Goal: Check status: Check status

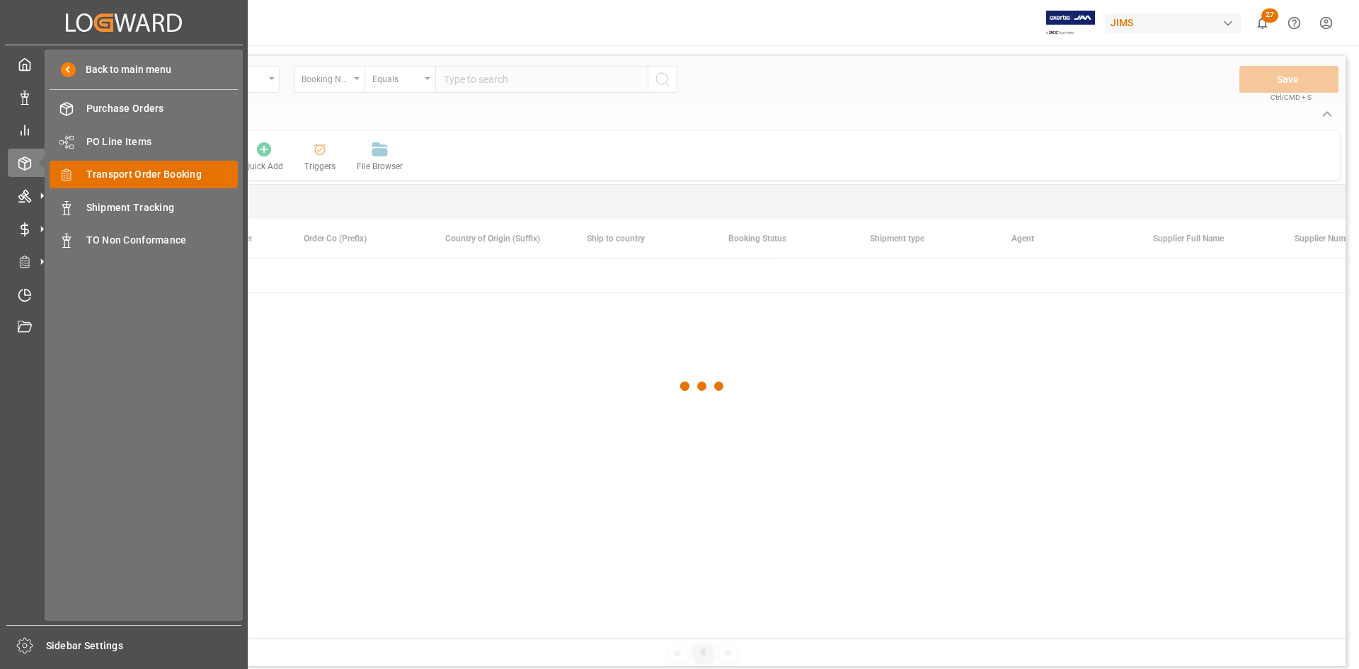
click at [158, 173] on span "Transport Order Booking" at bounding box center [162, 174] width 152 height 15
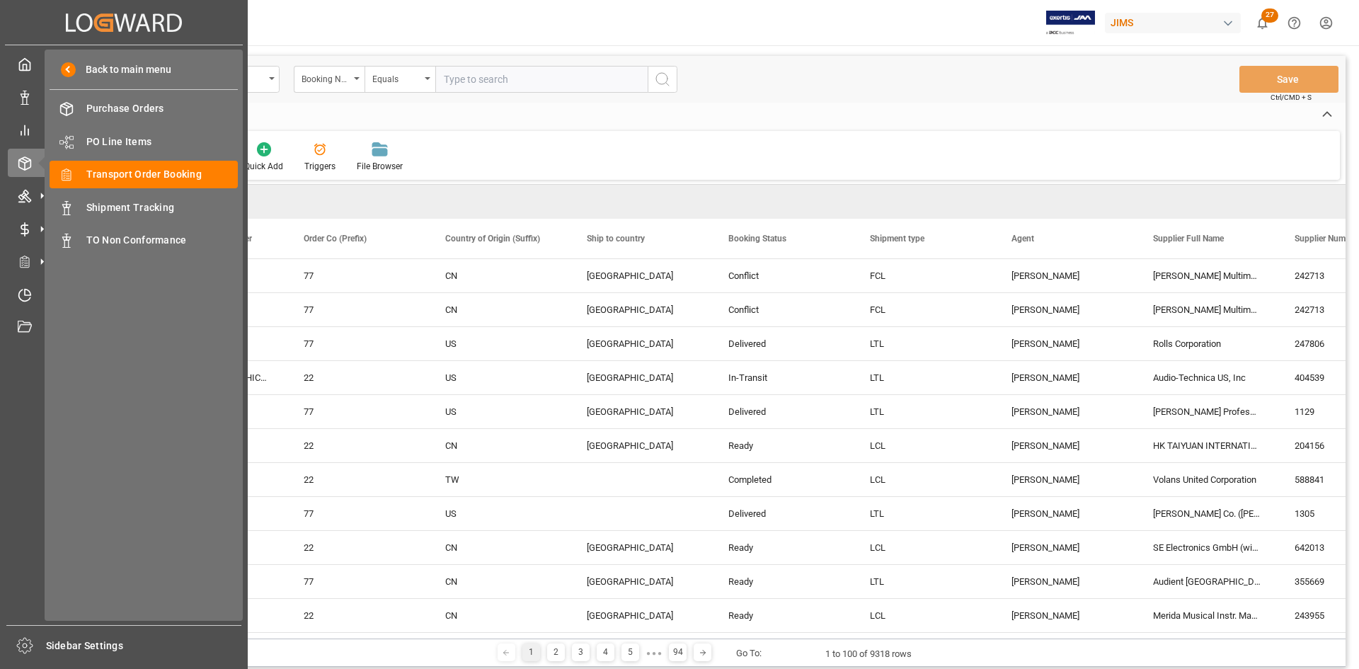
click at [508, 72] on input "text" at bounding box center [541, 79] width 212 height 27
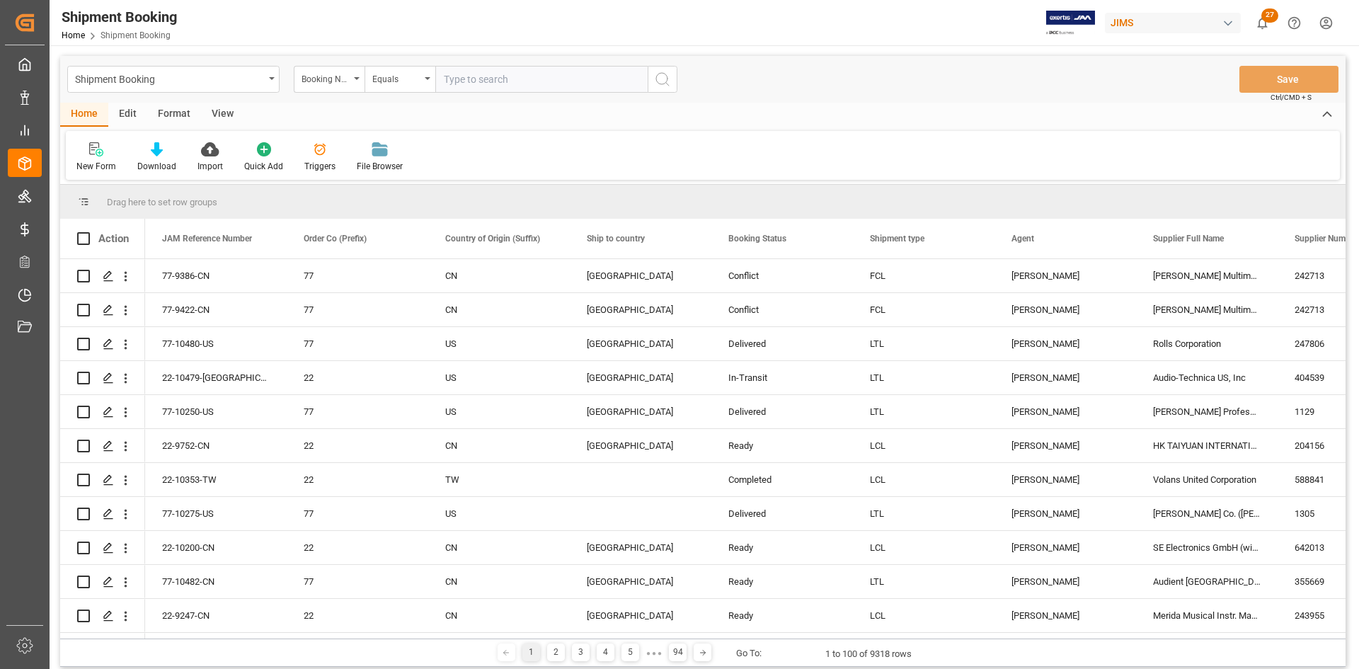
paste input "77-8929-DE"
click at [486, 81] on input "77-8929-DE" at bounding box center [541, 79] width 212 height 27
click at [489, 78] on input "77-8929-DE" at bounding box center [541, 79] width 212 height 27
click at [460, 82] on input "77-8929-DE" at bounding box center [541, 79] width 212 height 27
click at [488, 87] on input "77-8929-DE" at bounding box center [541, 79] width 212 height 27
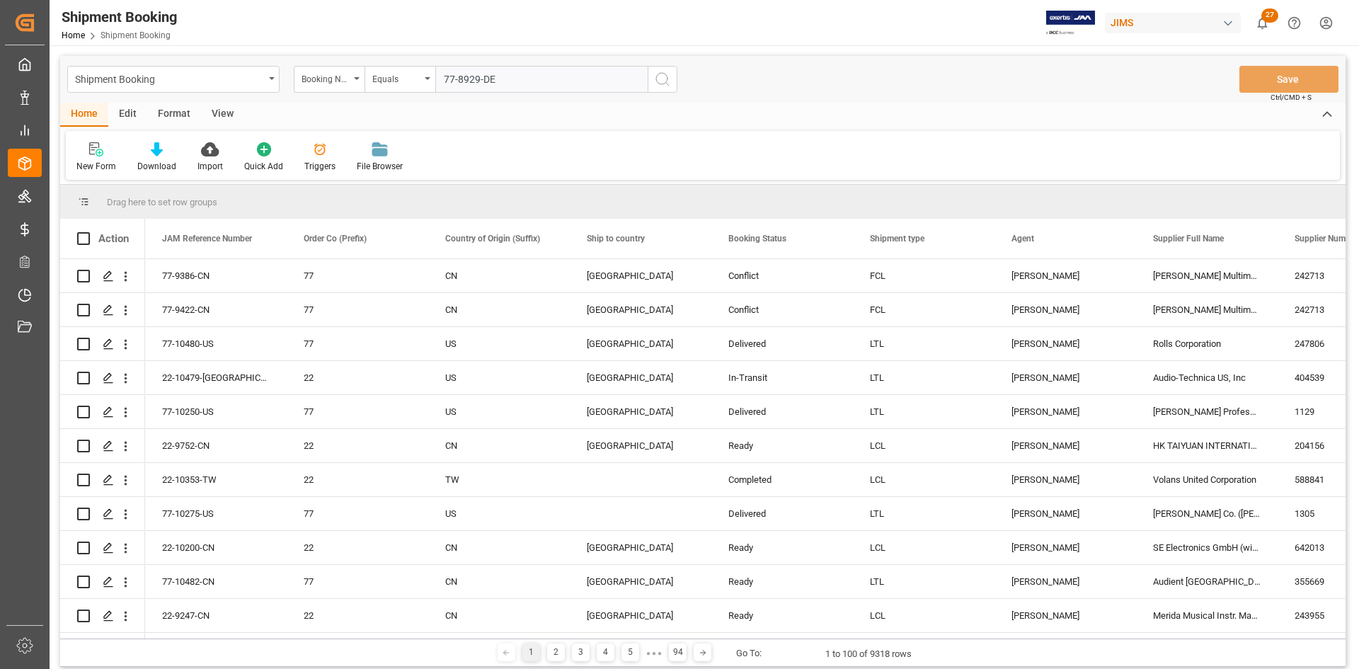
type input "77-8929-DE"
click at [666, 85] on icon "search button" at bounding box center [662, 79] width 17 height 17
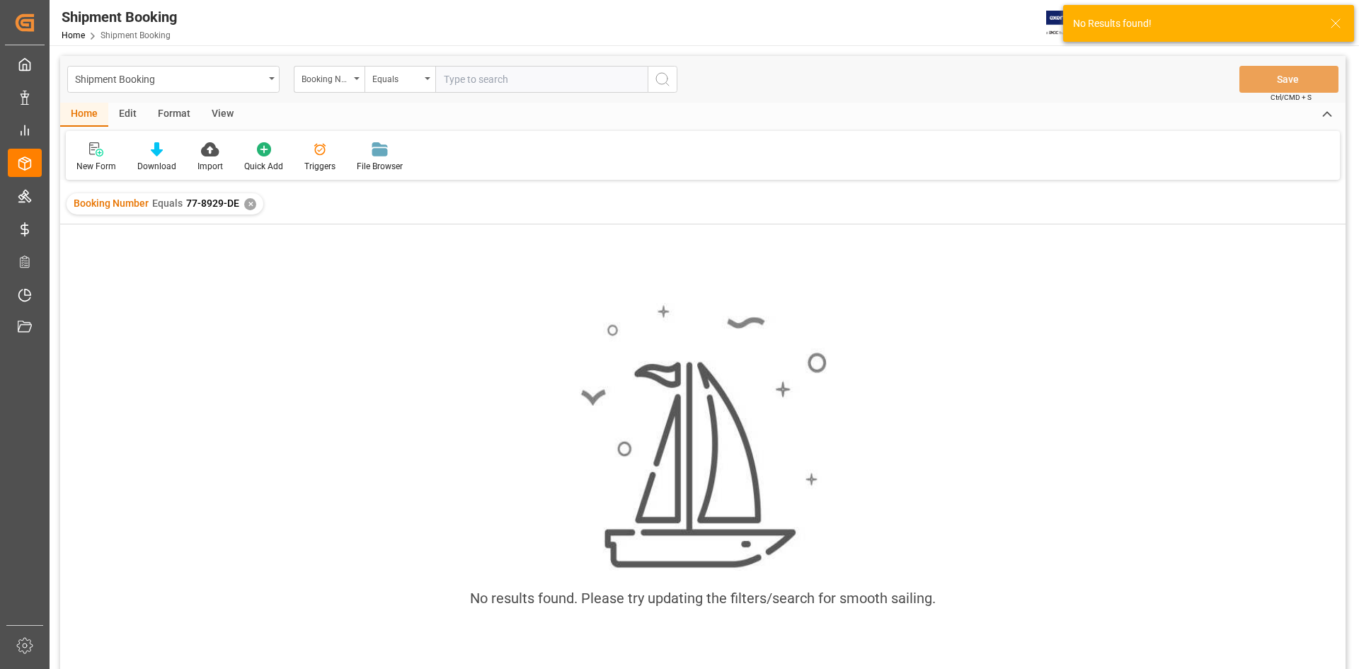
click at [250, 199] on div "✕" at bounding box center [250, 204] width 12 height 12
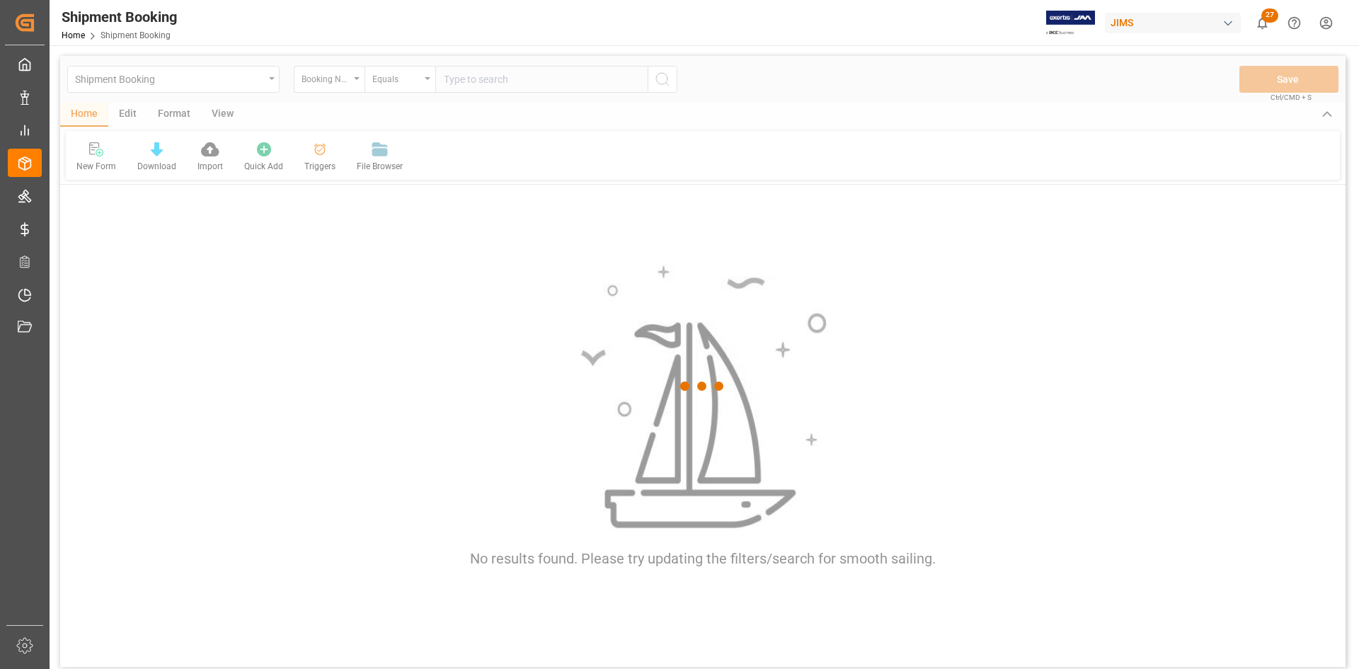
click at [448, 80] on div at bounding box center [703, 386] width 1286 height 661
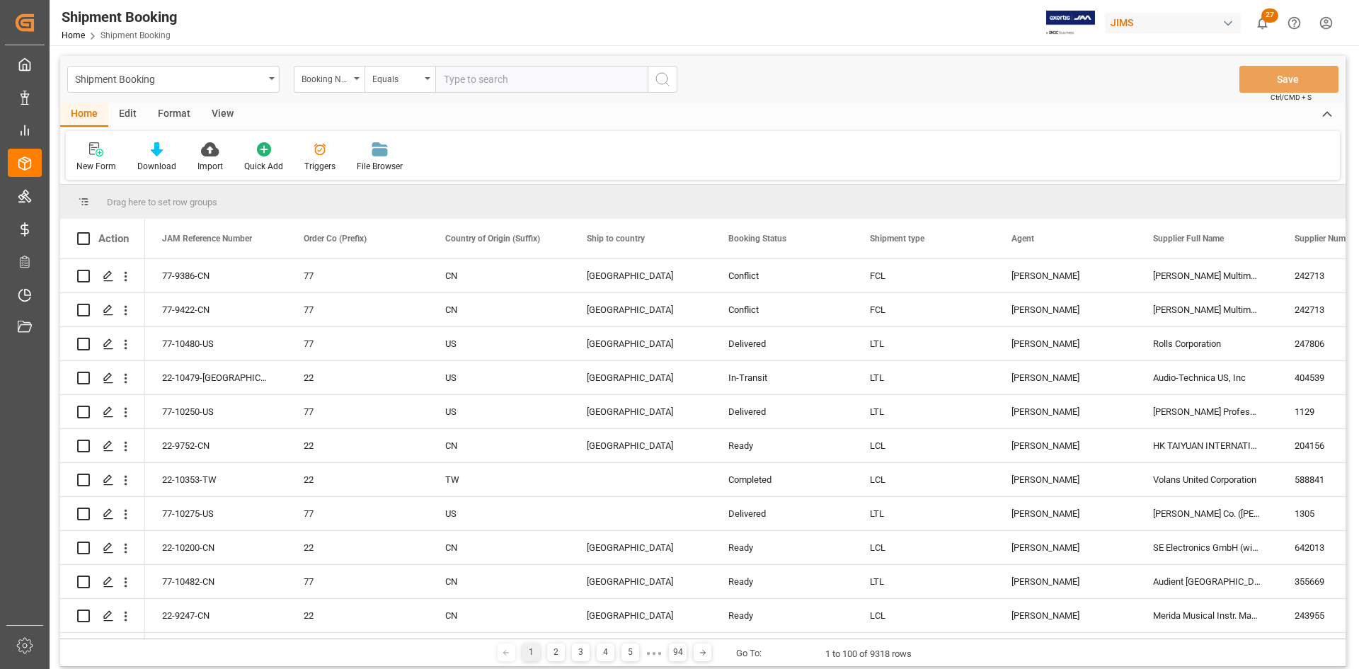
click at [485, 77] on input "text" at bounding box center [541, 79] width 212 height 27
paste input "77-8929-DE"
click at [444, 81] on input "77-8929-DE" at bounding box center [541, 79] width 212 height 27
type input "77-8929-DE"
click at [663, 84] on icon "search button" at bounding box center [662, 79] width 17 height 17
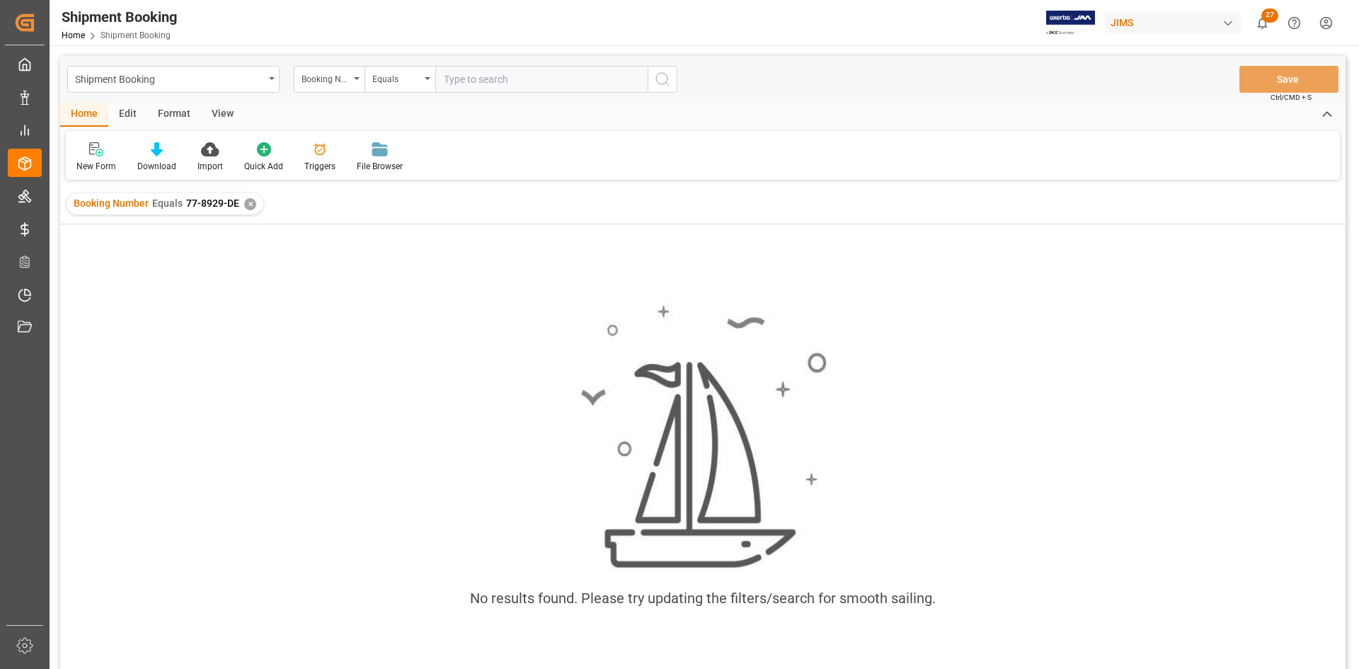
click at [244, 205] on div "✕" at bounding box center [250, 204] width 12 height 12
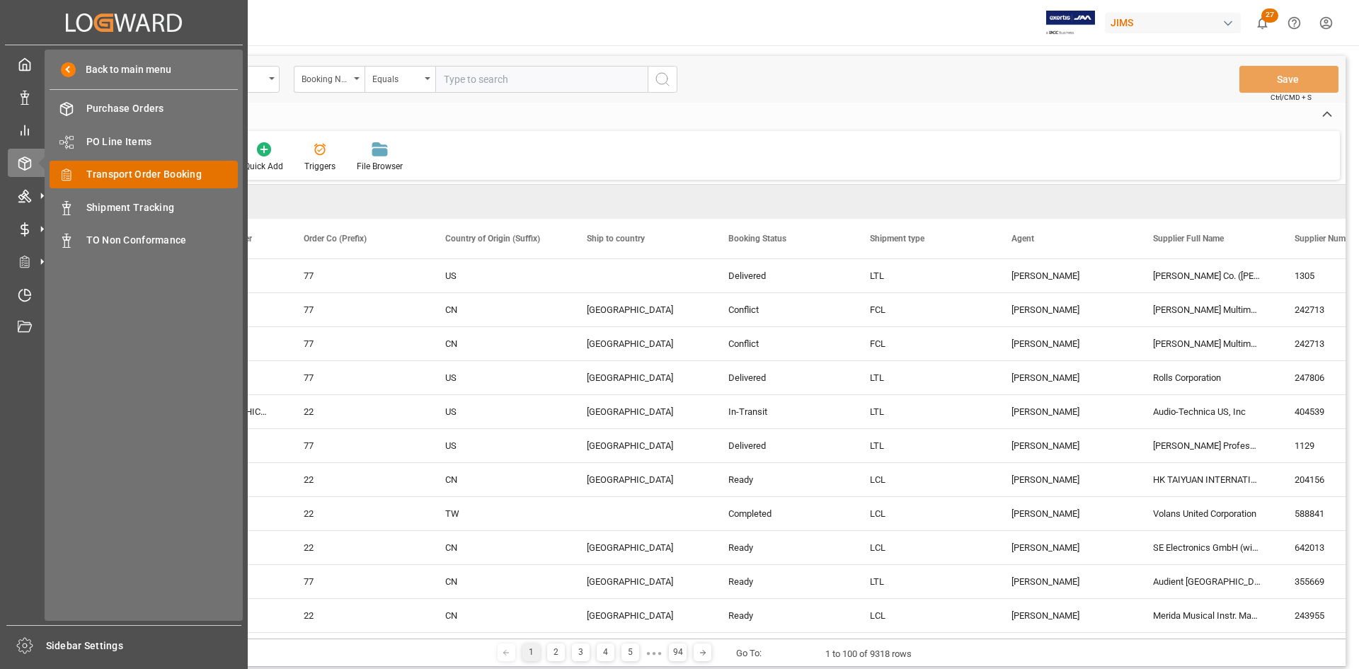
click at [135, 175] on span "Transport Order Booking" at bounding box center [162, 174] width 152 height 15
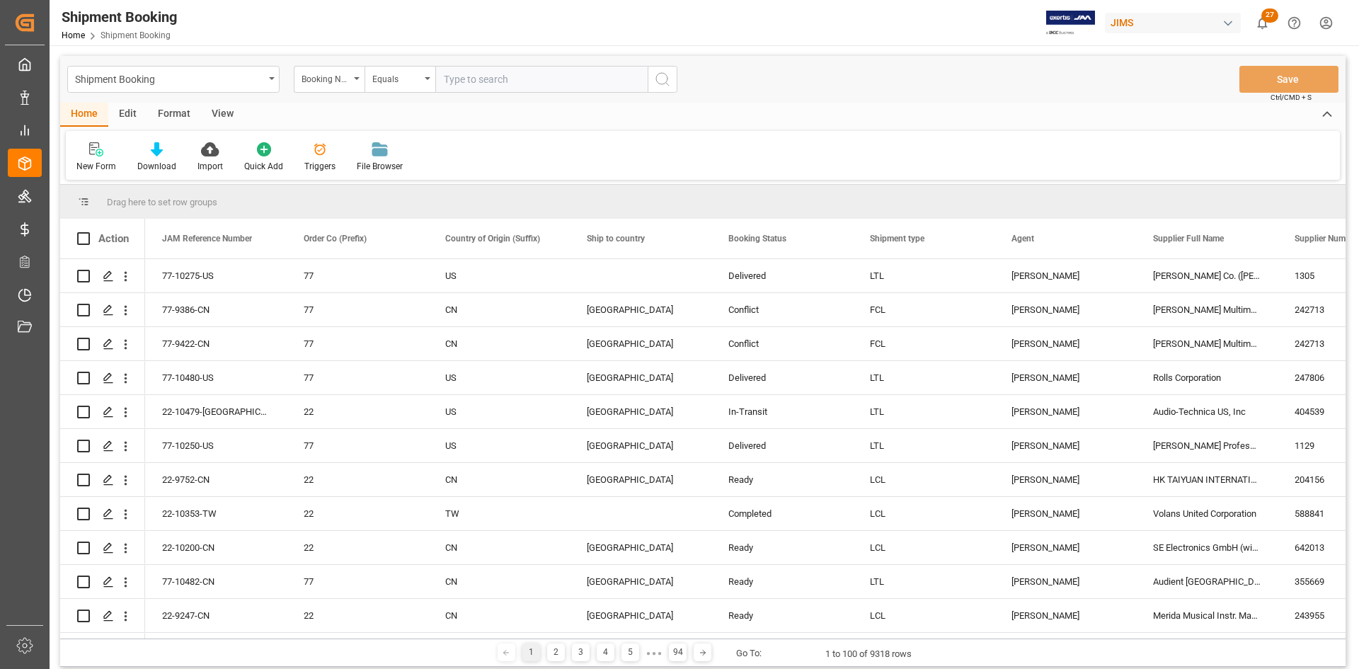
click at [452, 82] on input "text" at bounding box center [541, 79] width 212 height 27
paste input "77-8929-DE"
type input "77-8929-DE"
click at [361, 79] on div "Booking Number" at bounding box center [329, 79] width 71 height 27
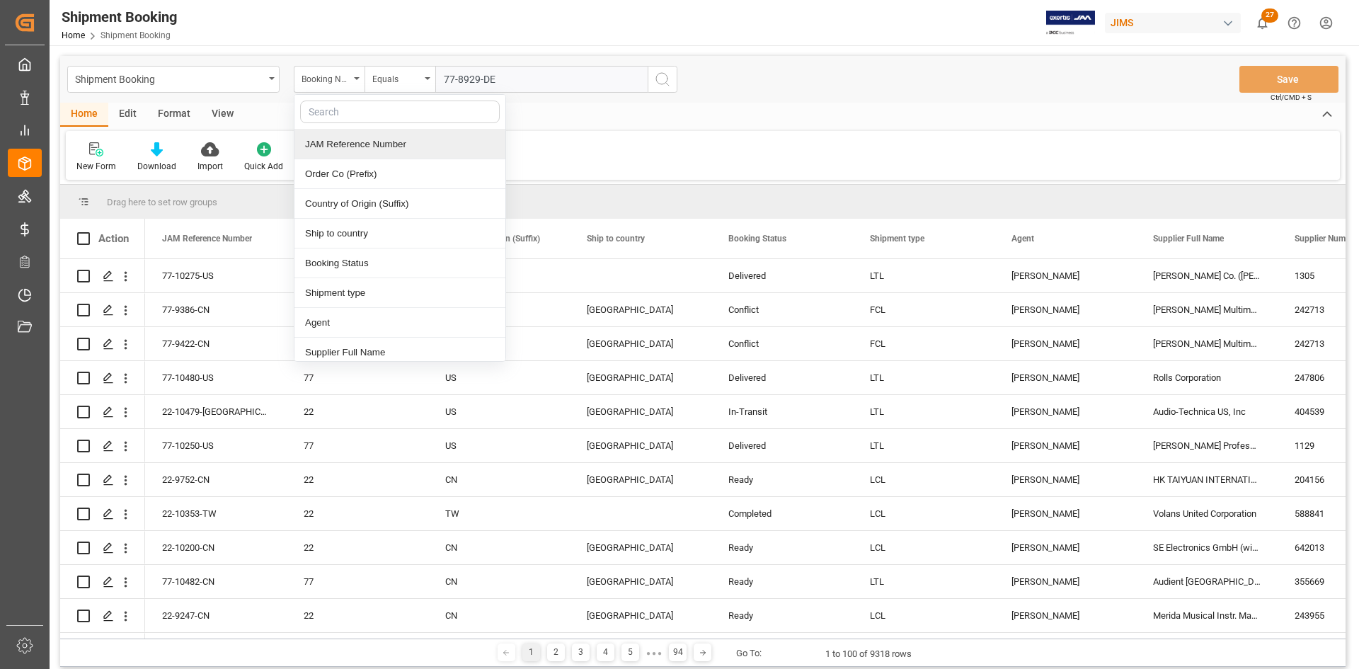
click at [329, 146] on div "JAM Reference Number" at bounding box center [400, 145] width 211 height 30
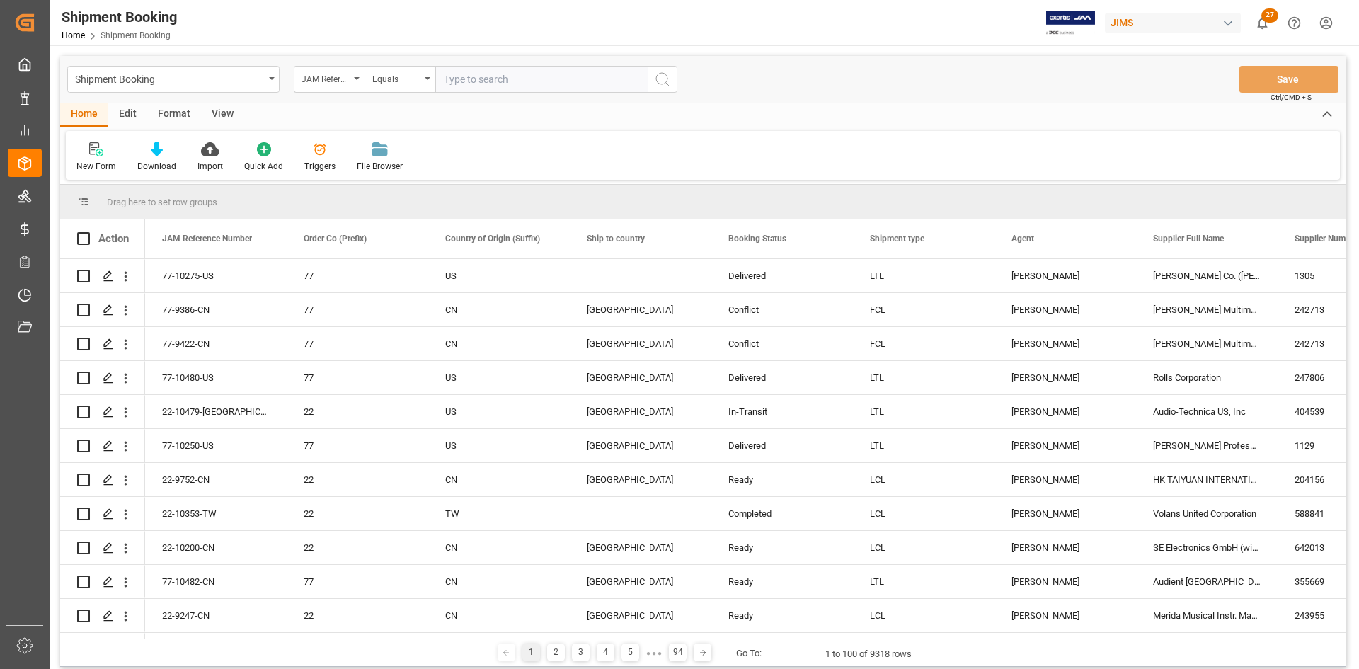
click at [653, 84] on button "search button" at bounding box center [663, 79] width 30 height 27
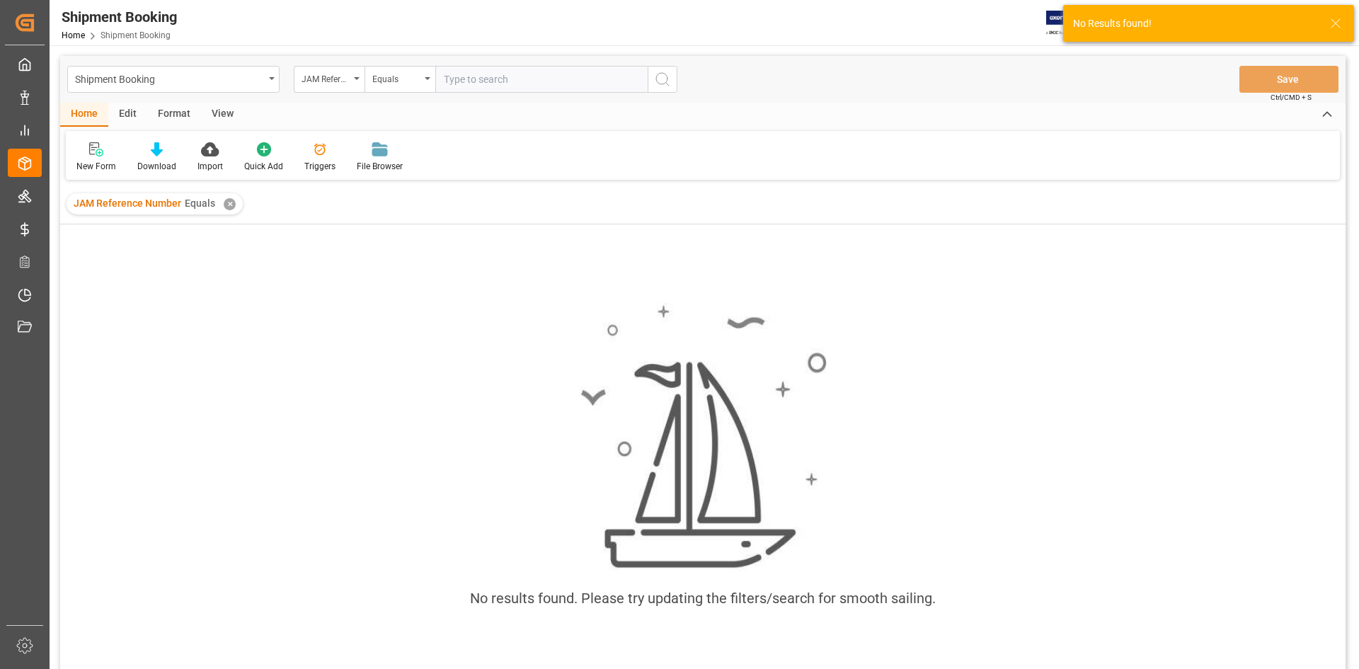
click at [224, 206] on div "✕" at bounding box center [230, 204] width 12 height 12
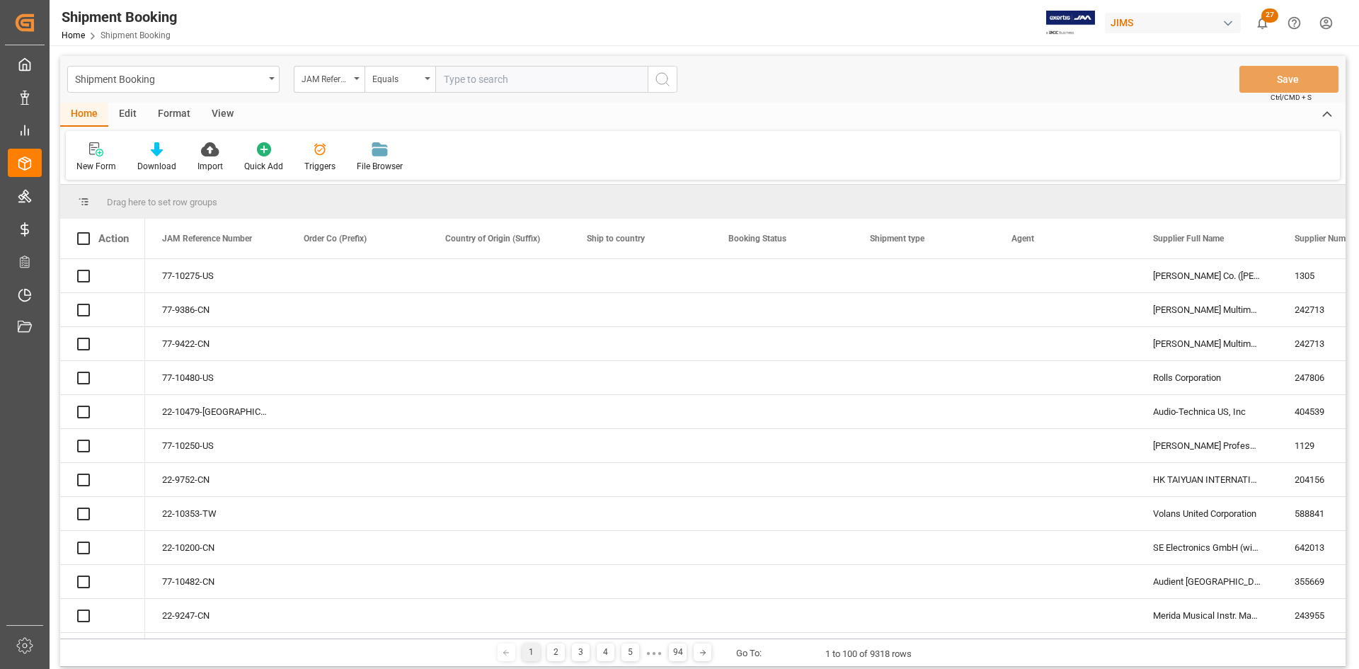
click at [456, 79] on input "text" at bounding box center [541, 79] width 212 height 27
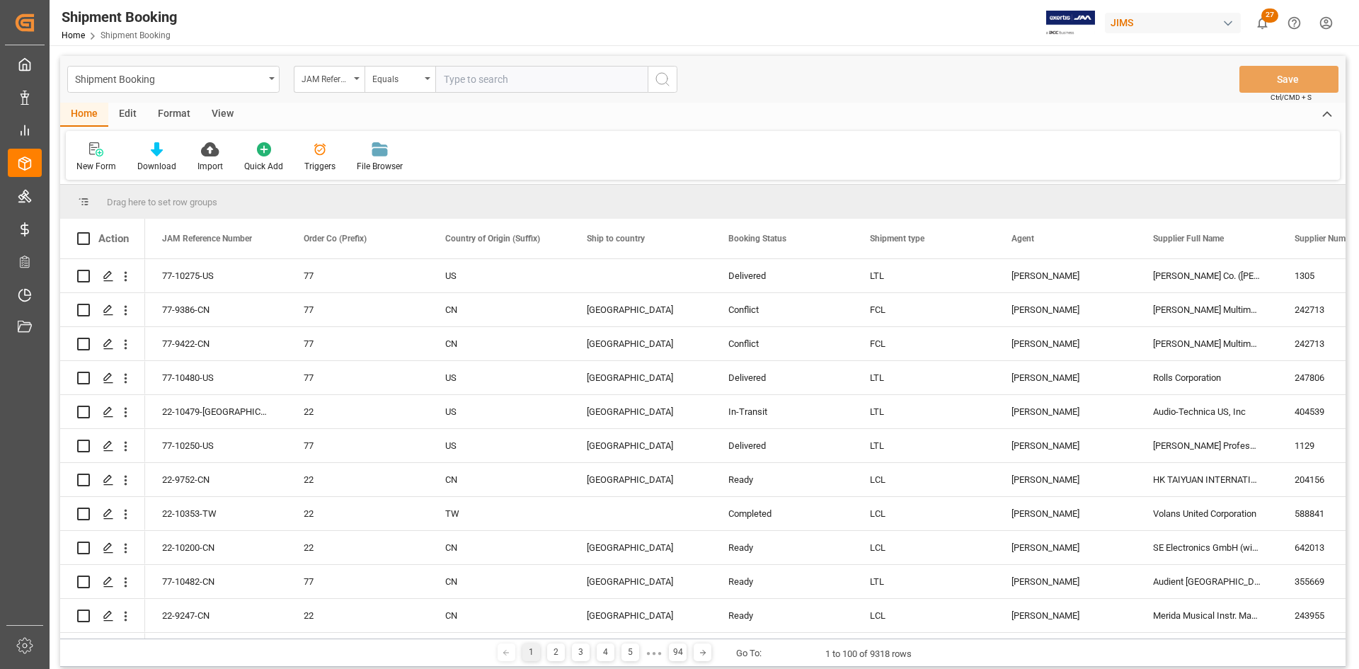
paste input "77-8929-DE"
type input "77-8929-DE"
click at [655, 85] on icon "search button" at bounding box center [662, 79] width 17 height 17
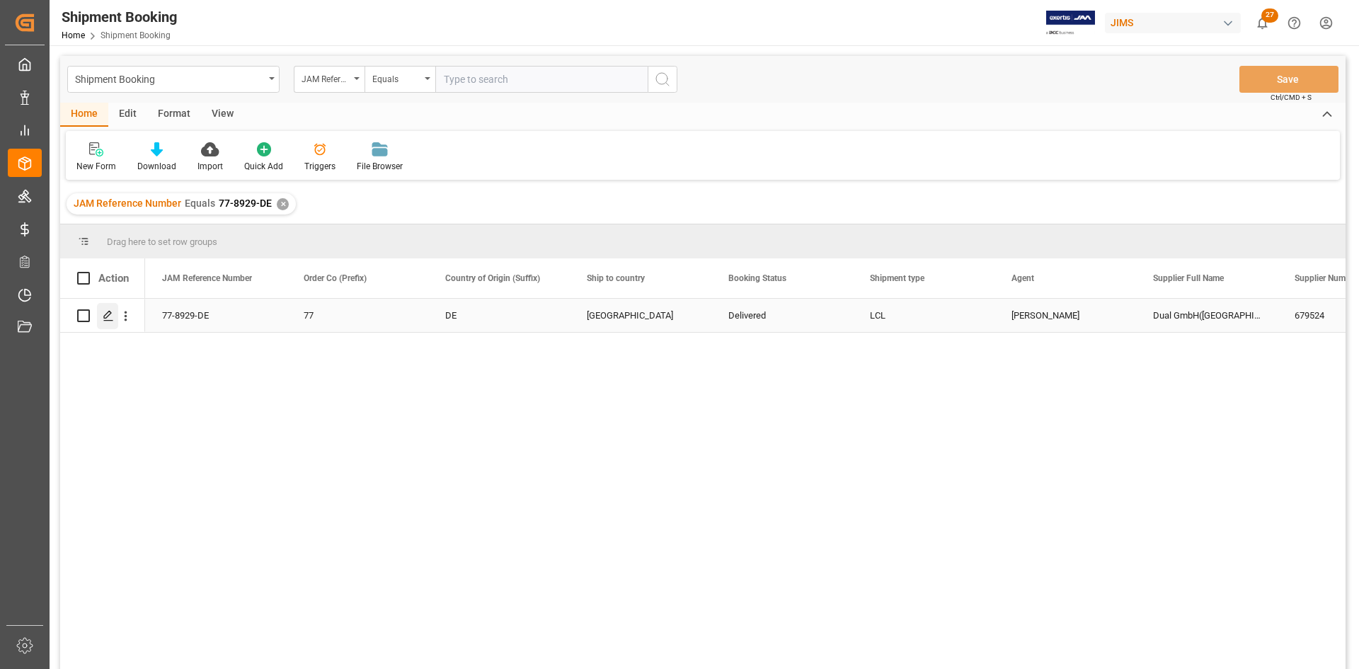
click at [108, 319] on icon "Press SPACE to select this row." at bounding box center [108, 315] width 11 height 11
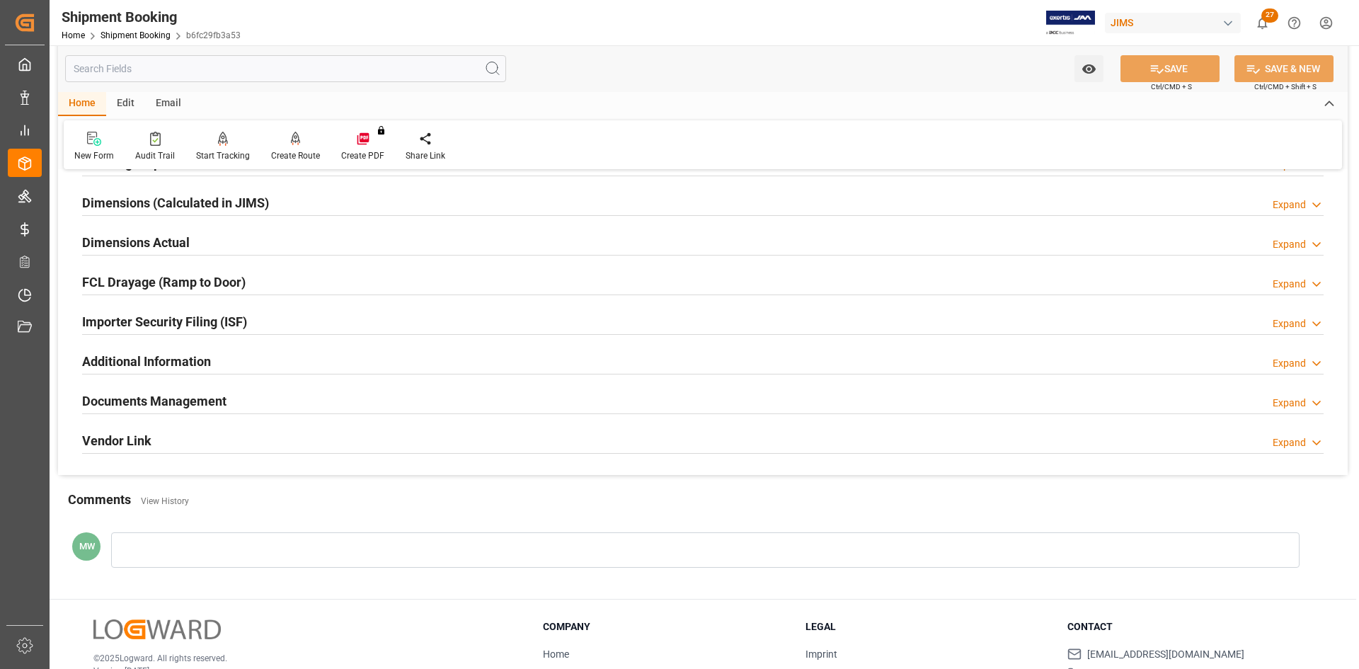
scroll to position [394, 0]
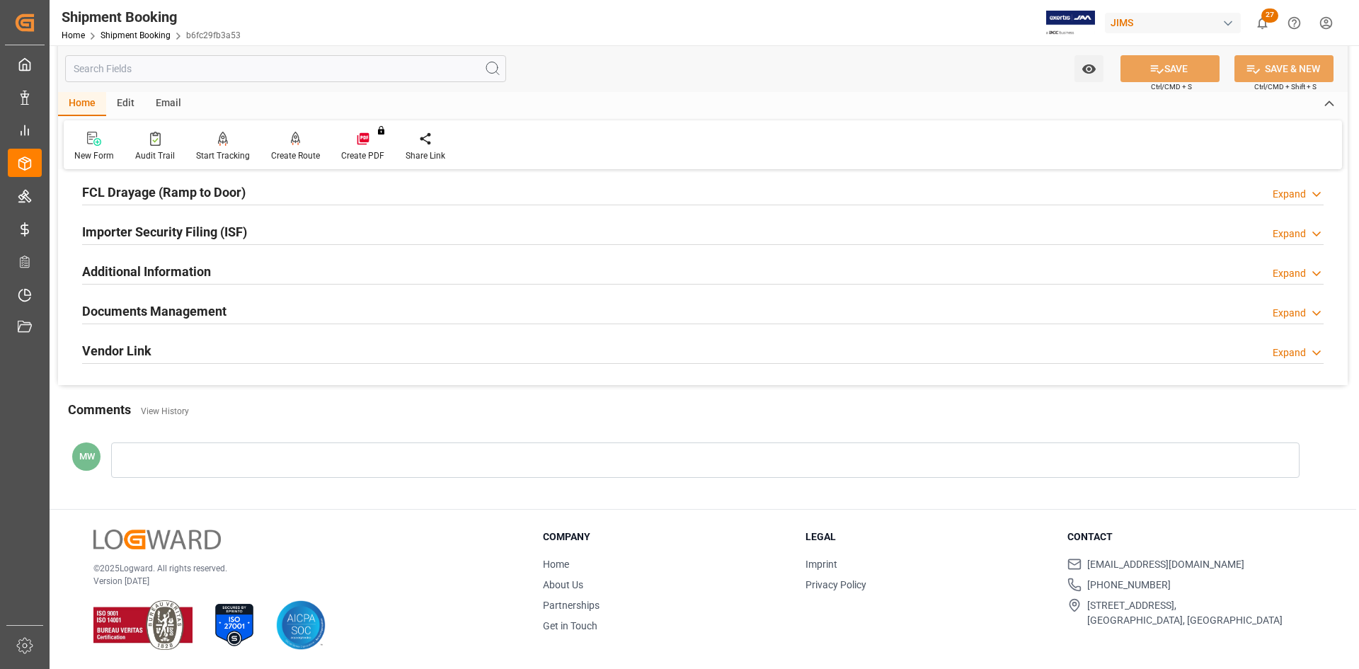
click at [174, 312] on h2 "Documents Management" at bounding box center [154, 311] width 144 height 19
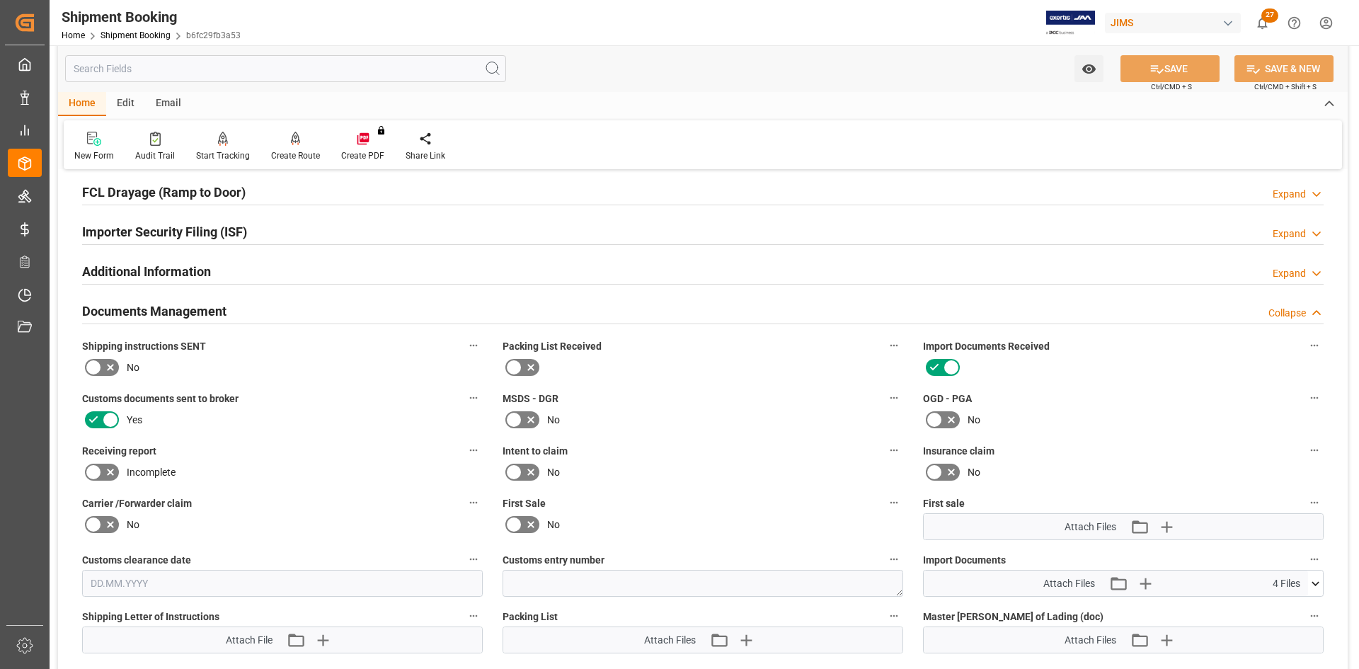
scroll to position [464, 0]
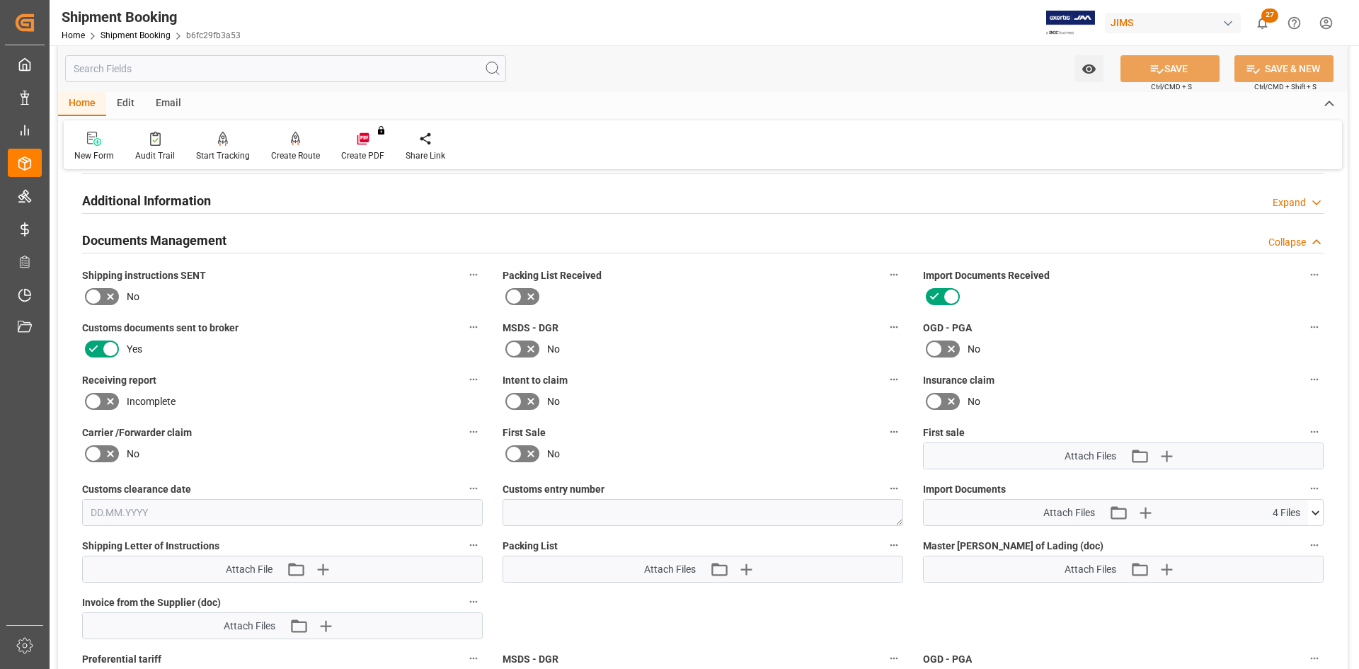
click at [1318, 513] on icon at bounding box center [1316, 512] width 8 height 4
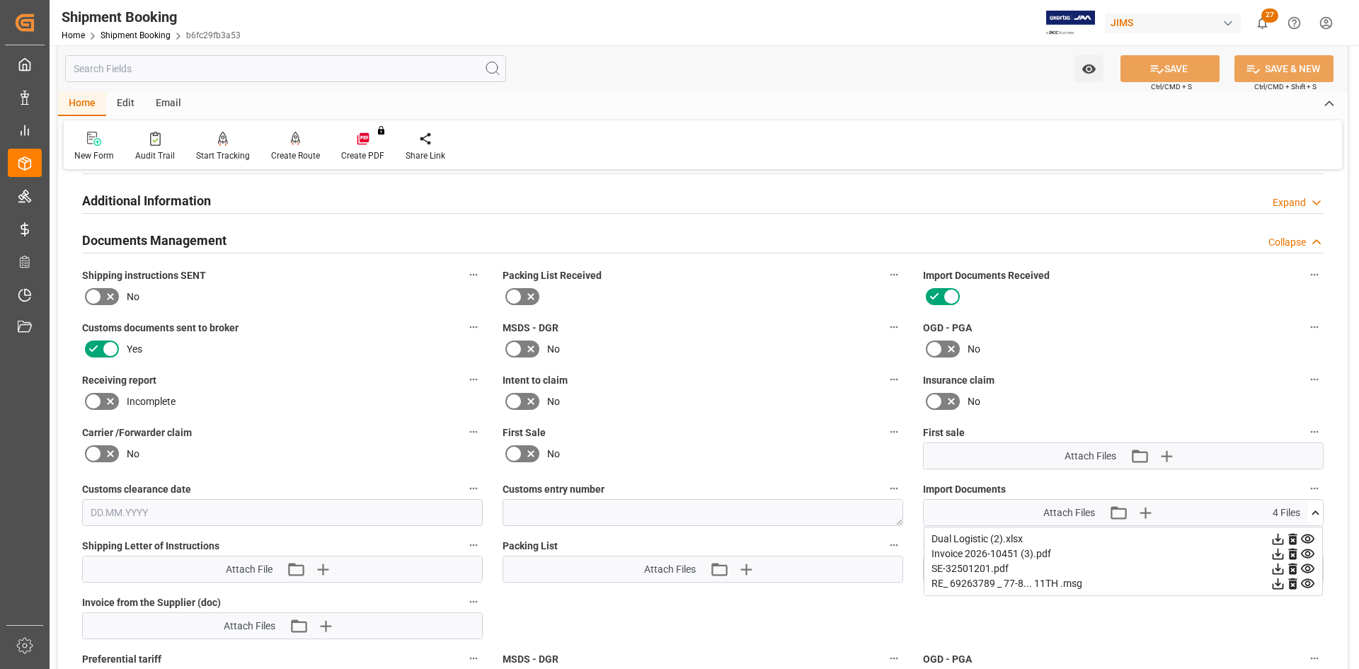
click at [1279, 554] on icon at bounding box center [1278, 554] width 11 height 11
